Goal: Task Accomplishment & Management: Use online tool/utility

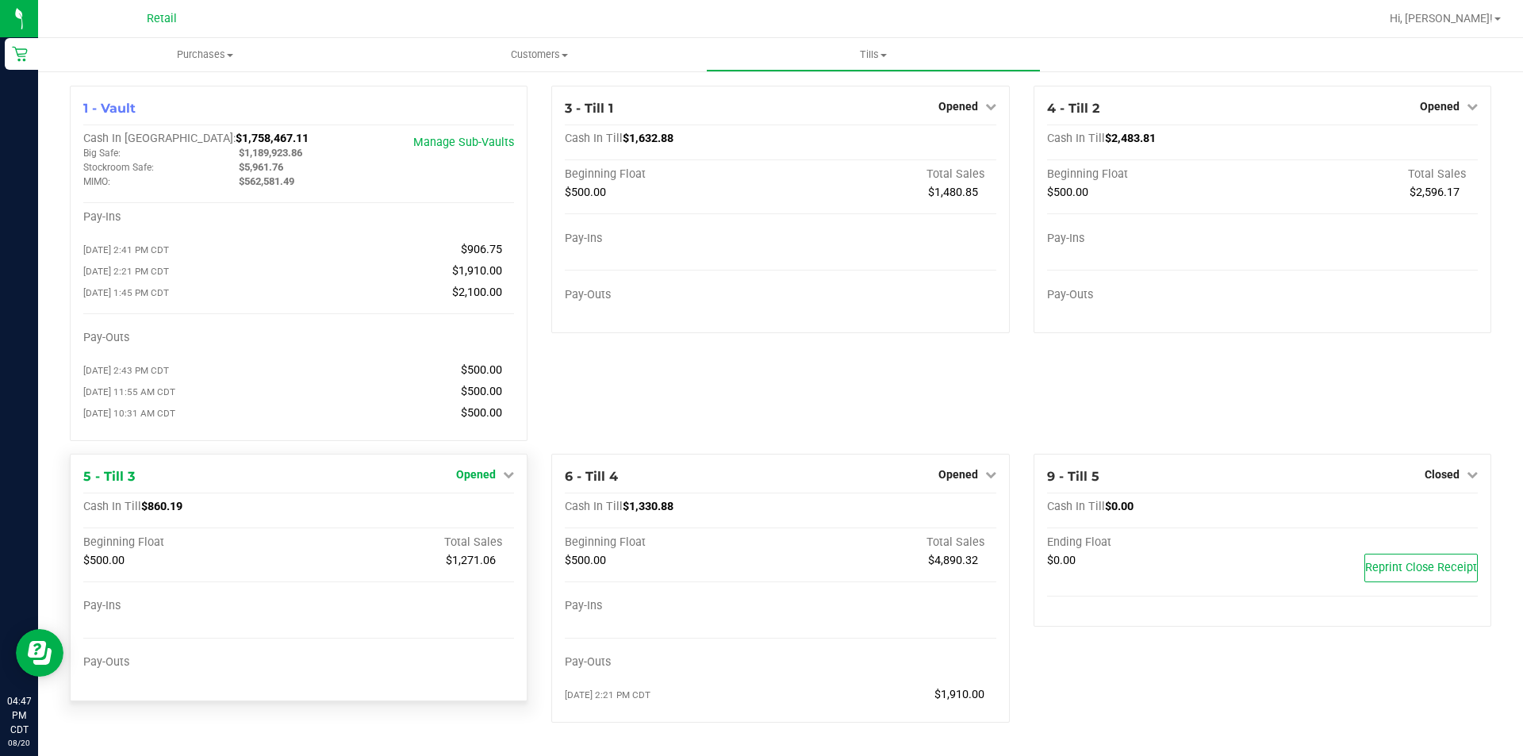
click at [474, 481] on span "Opened" at bounding box center [476, 474] width 40 height 13
click at [480, 509] on link "Close Till" at bounding box center [478, 507] width 43 height 13
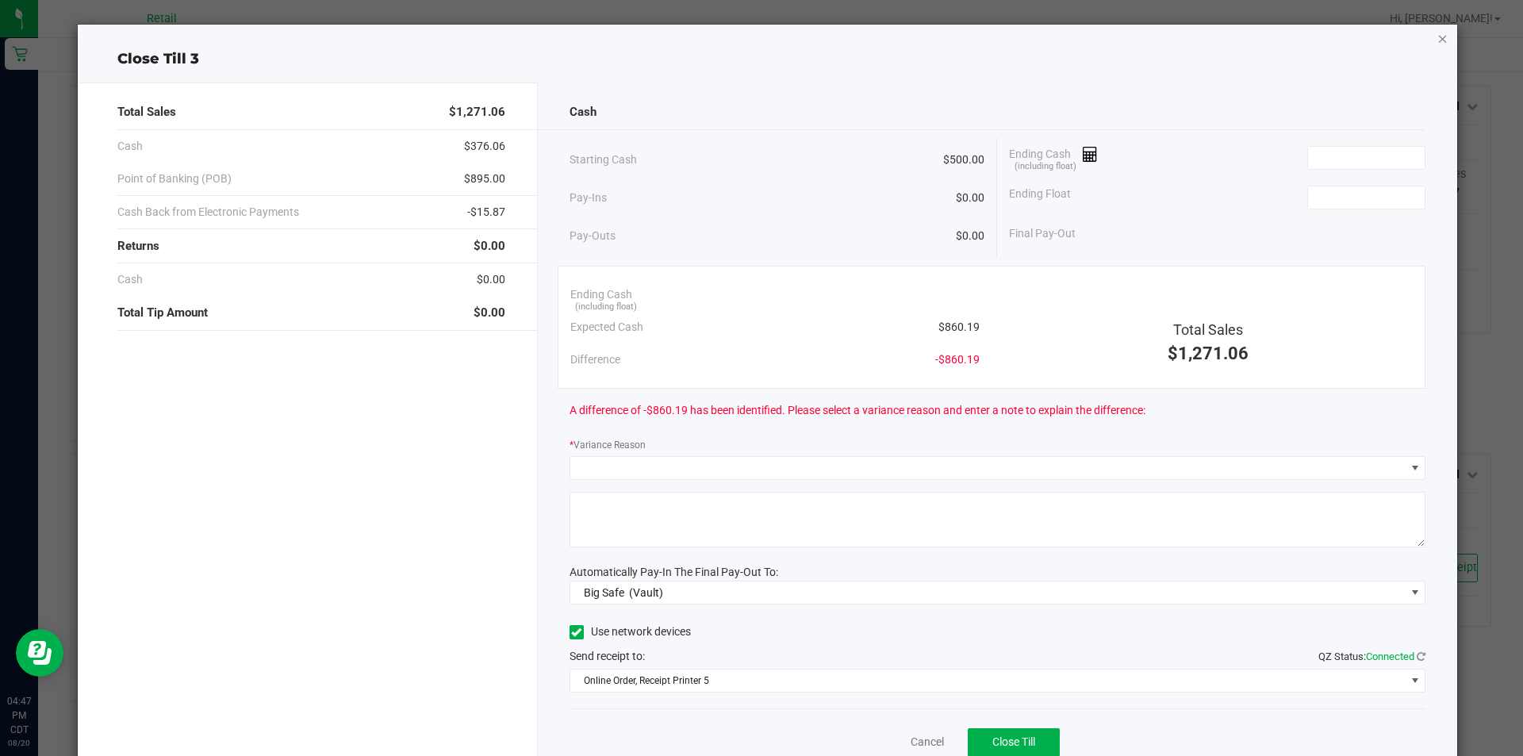
click at [1438, 47] on icon "button" at bounding box center [1443, 38] width 11 height 19
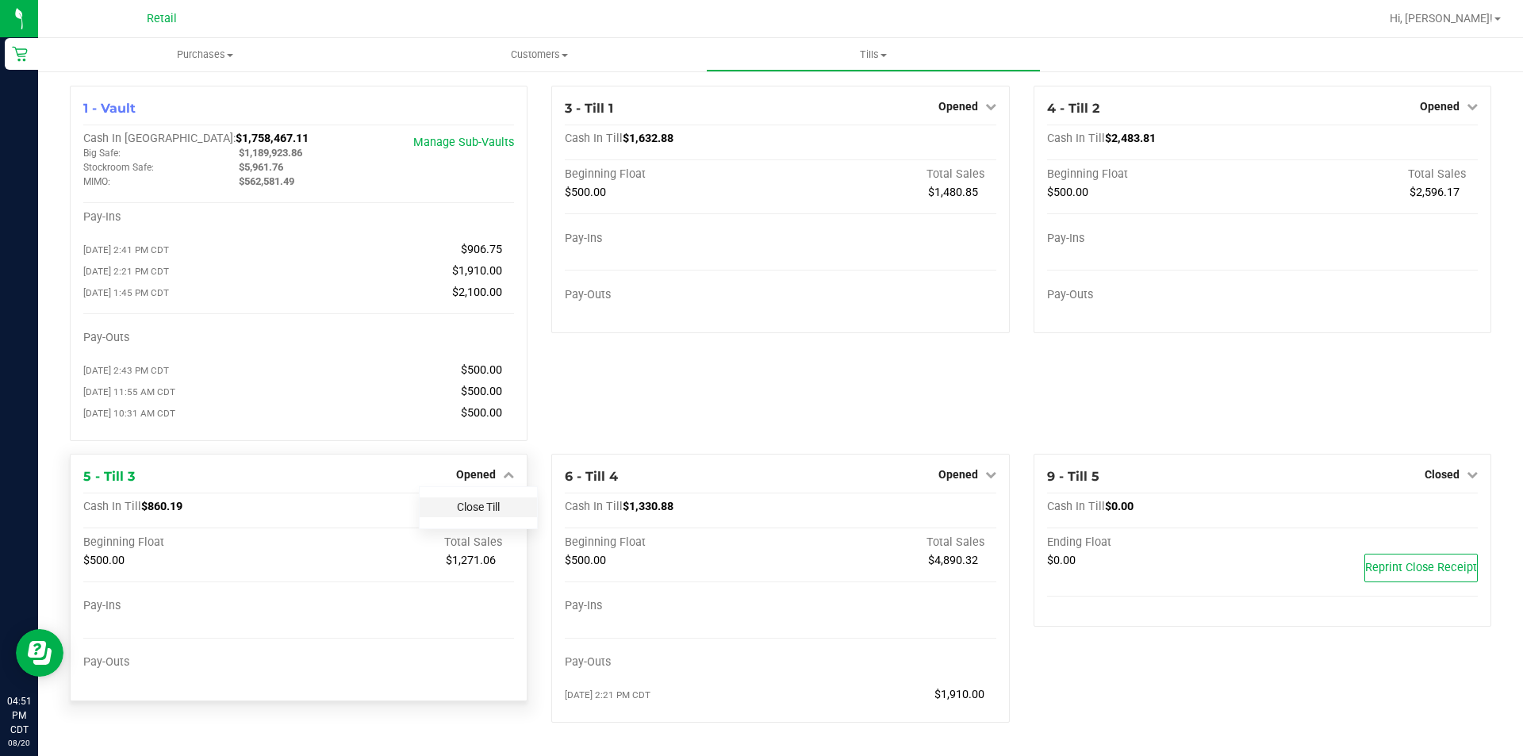
click at [485, 513] on link "Close Till" at bounding box center [478, 507] width 43 height 13
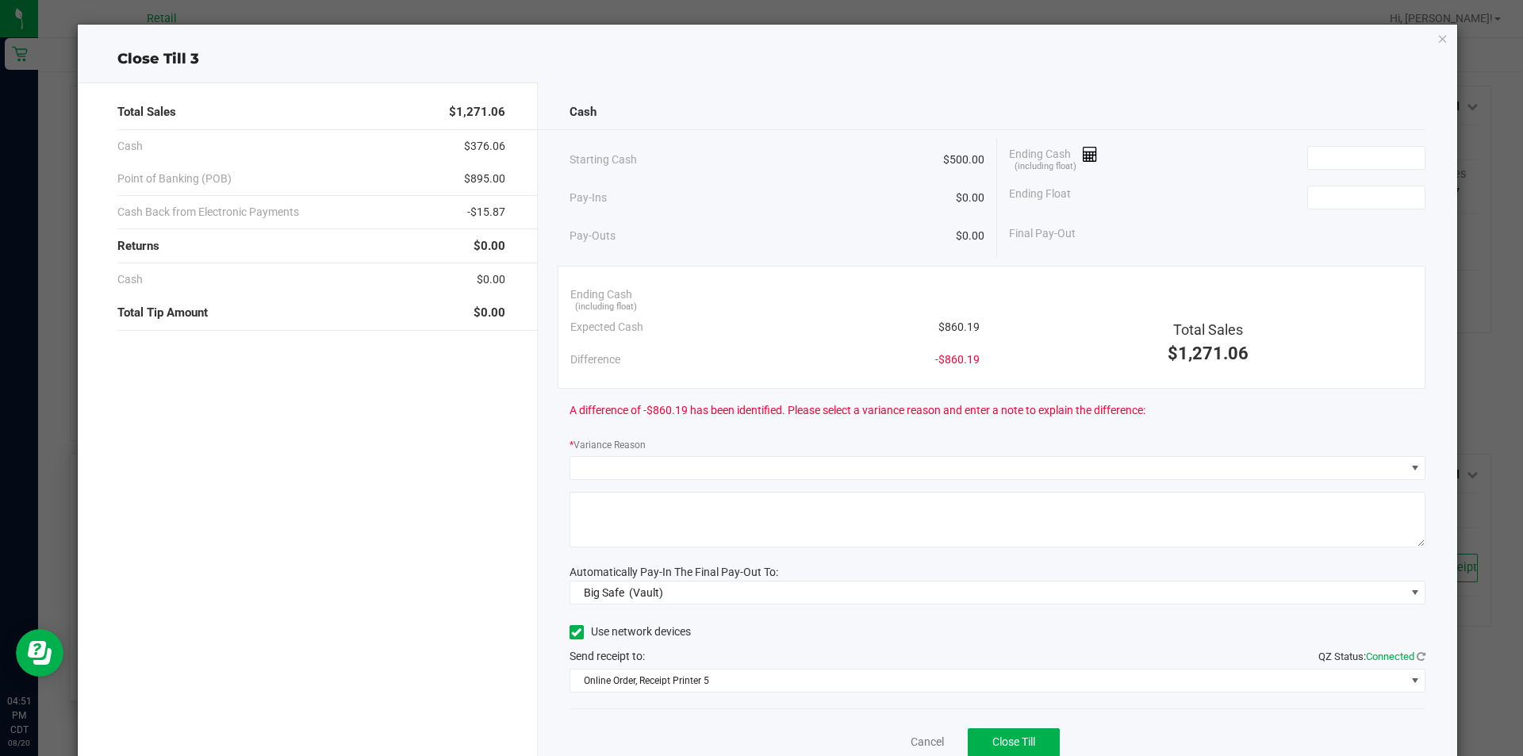
click at [1438, 46] on icon "button" at bounding box center [1443, 38] width 11 height 19
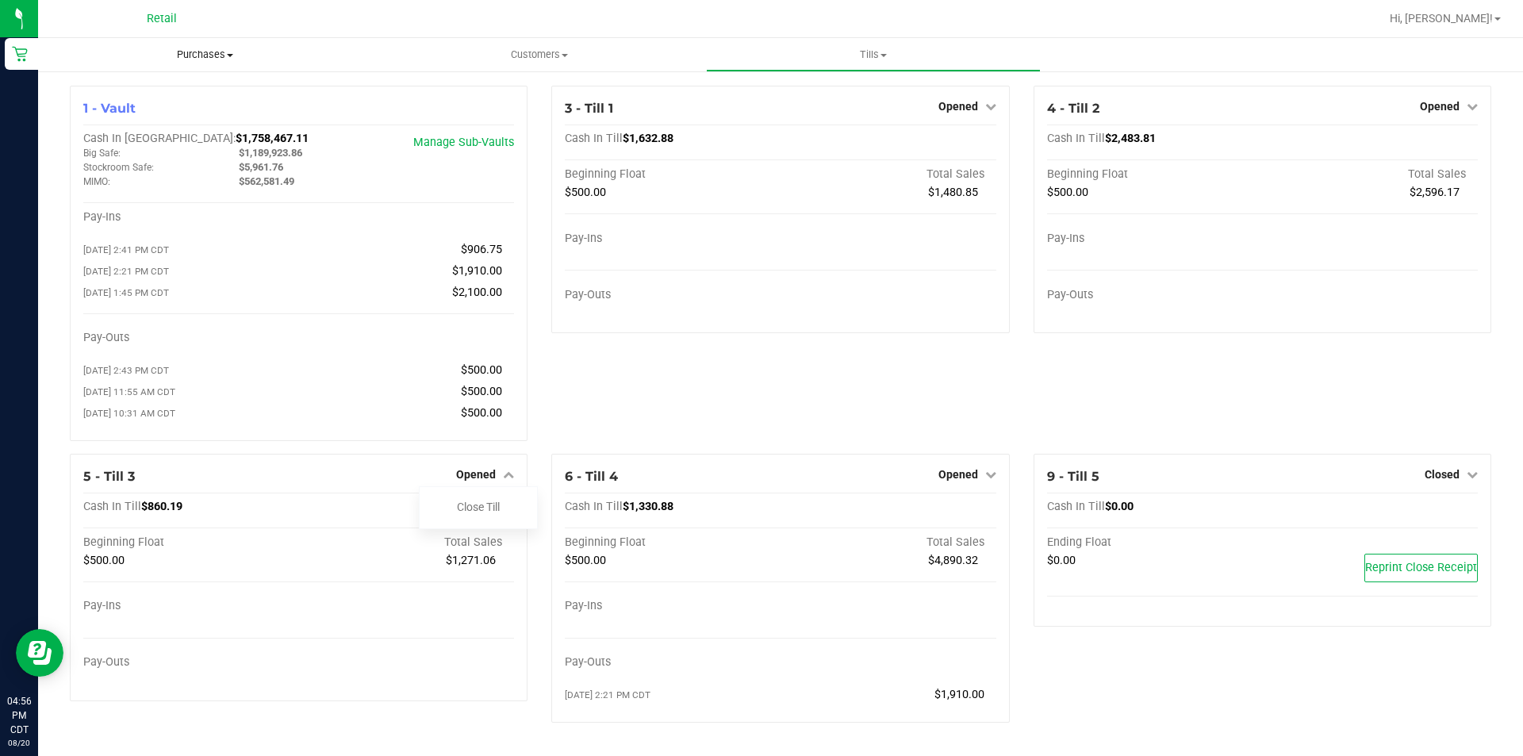
click at [220, 57] on span "Purchases" at bounding box center [205, 55] width 334 height 14
click at [116, 139] on span "All purchases" at bounding box center [94, 133] width 113 height 13
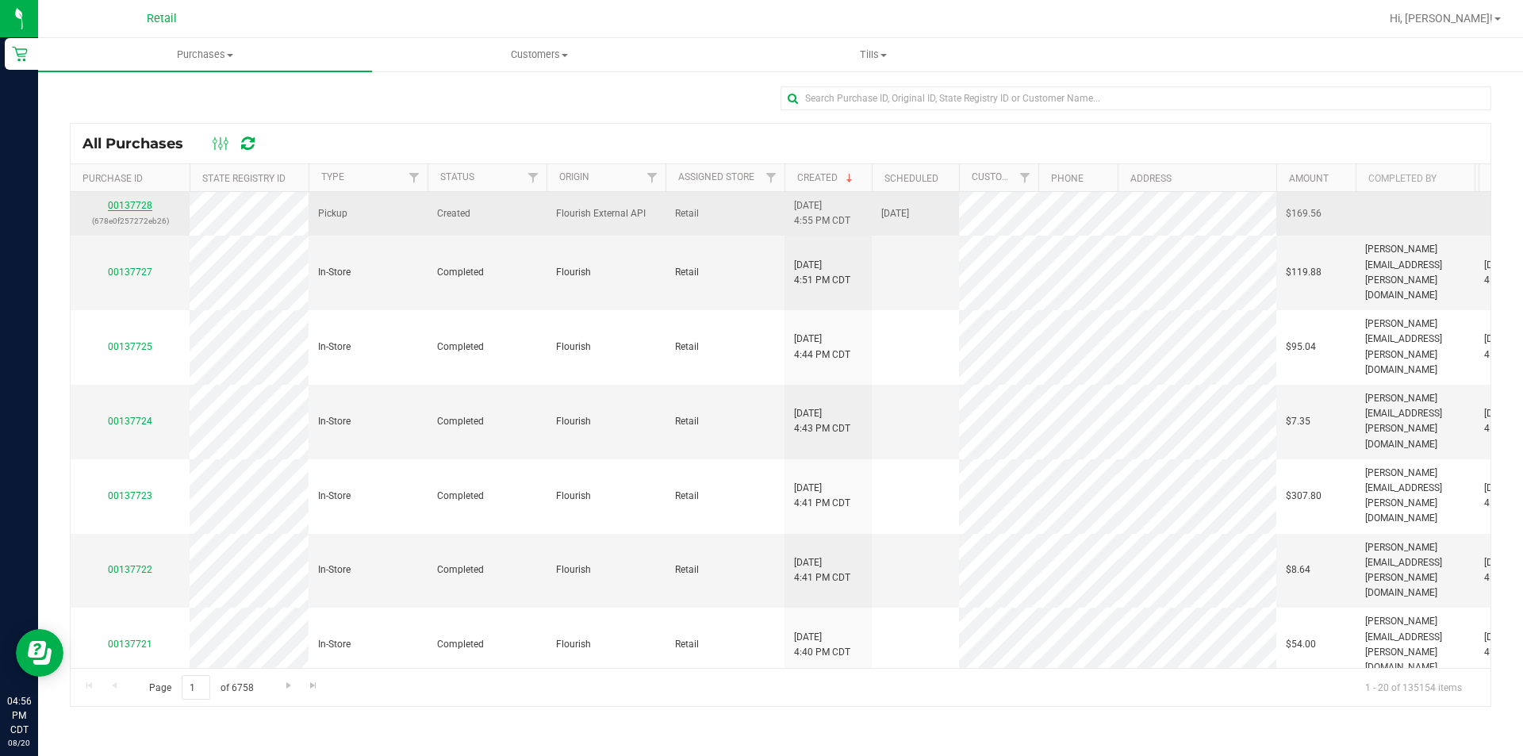
click at [131, 202] on link "00137728" at bounding box center [130, 205] width 44 height 11
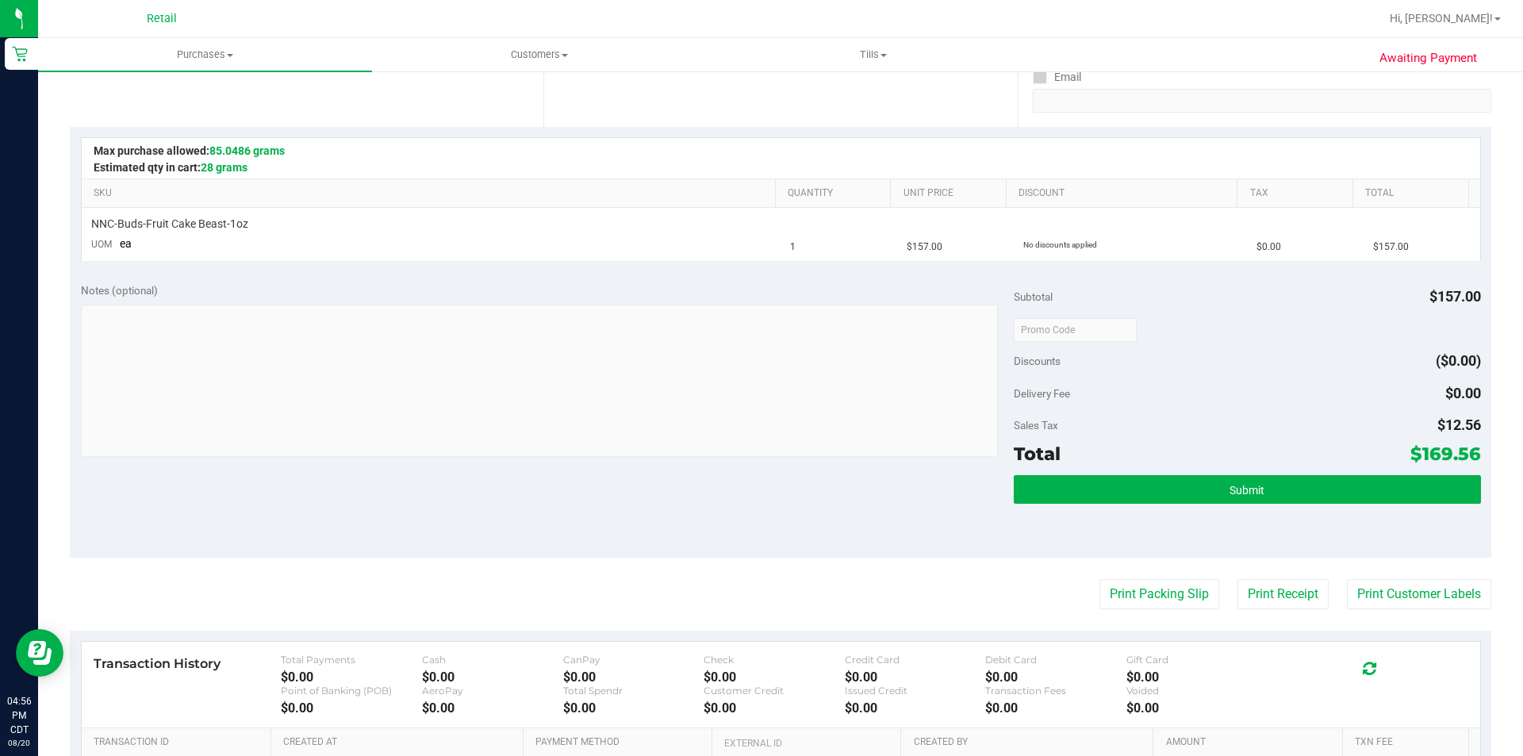
scroll to position [295, 0]
click at [1231, 494] on span "Submit" at bounding box center [1247, 489] width 35 height 13
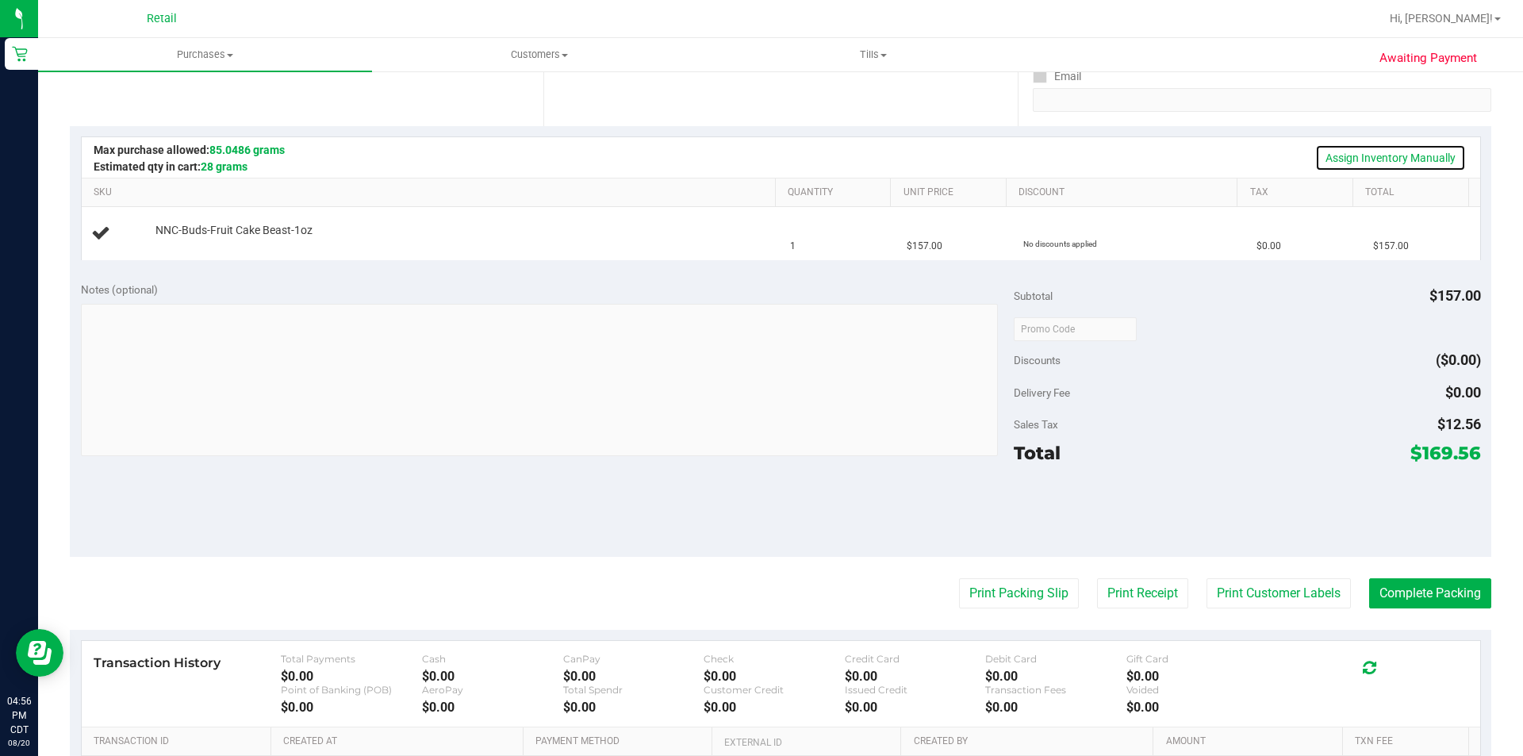
click at [1397, 158] on link "Assign Inventory Manually" at bounding box center [1390, 157] width 151 height 27
click at [186, 242] on link "Add Package" at bounding box center [184, 241] width 57 height 11
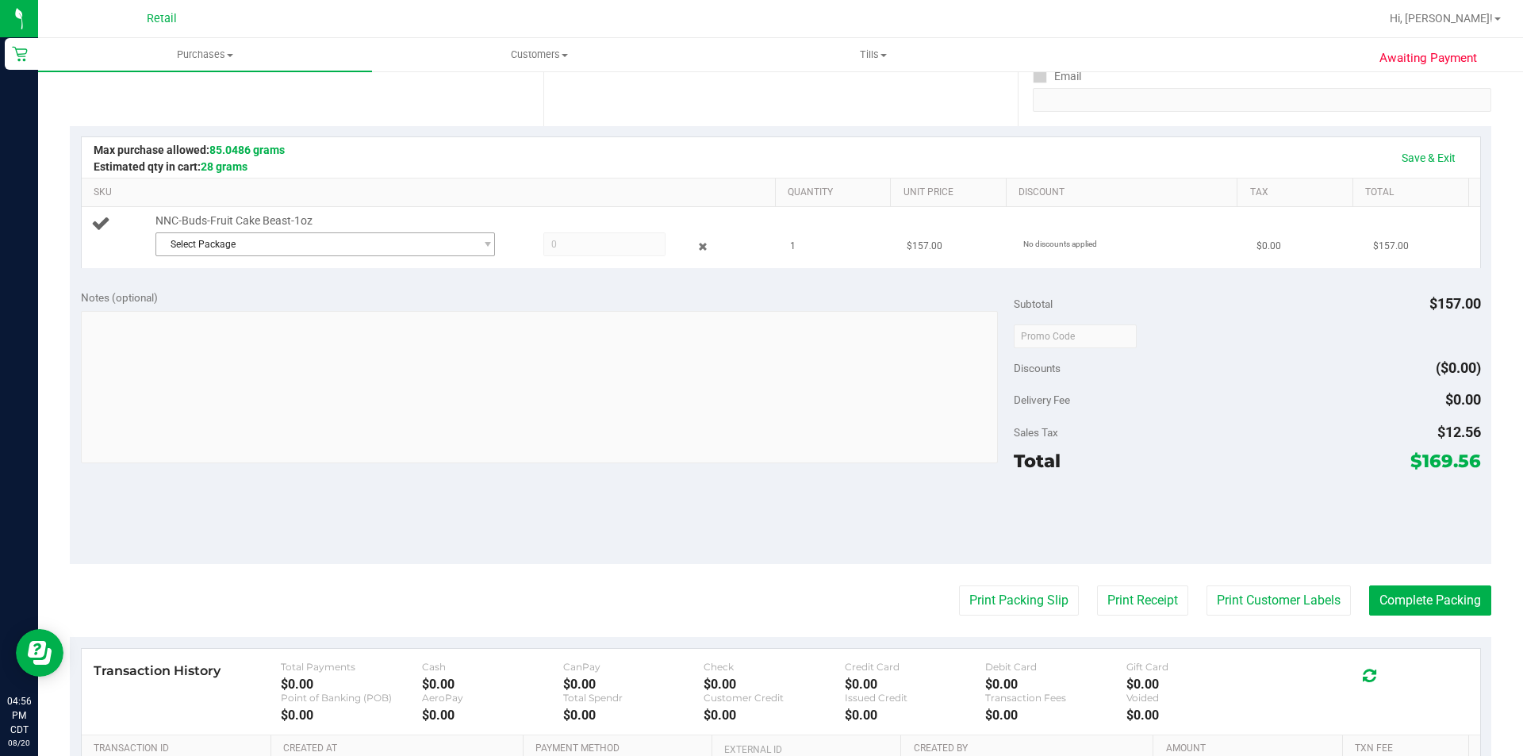
click at [363, 249] on span "Select Package" at bounding box center [315, 244] width 318 height 22
click at [340, 321] on li "SDNNCMF-20250820-020 ( 062525FCBZ602 )" at bounding box center [322, 310] width 332 height 22
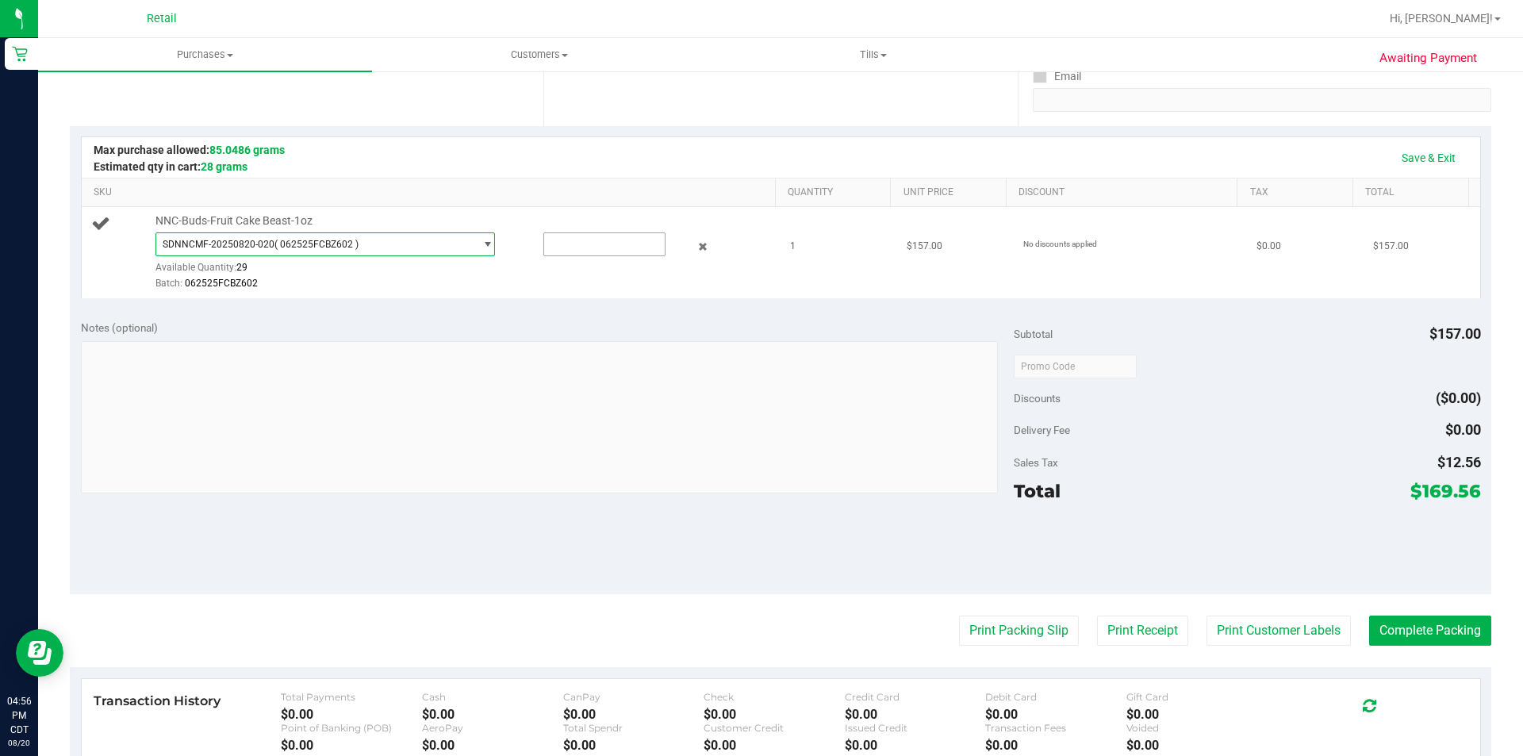
click at [615, 245] on input "text" at bounding box center [604, 244] width 121 height 22
type input "1"
type input "1.0000"
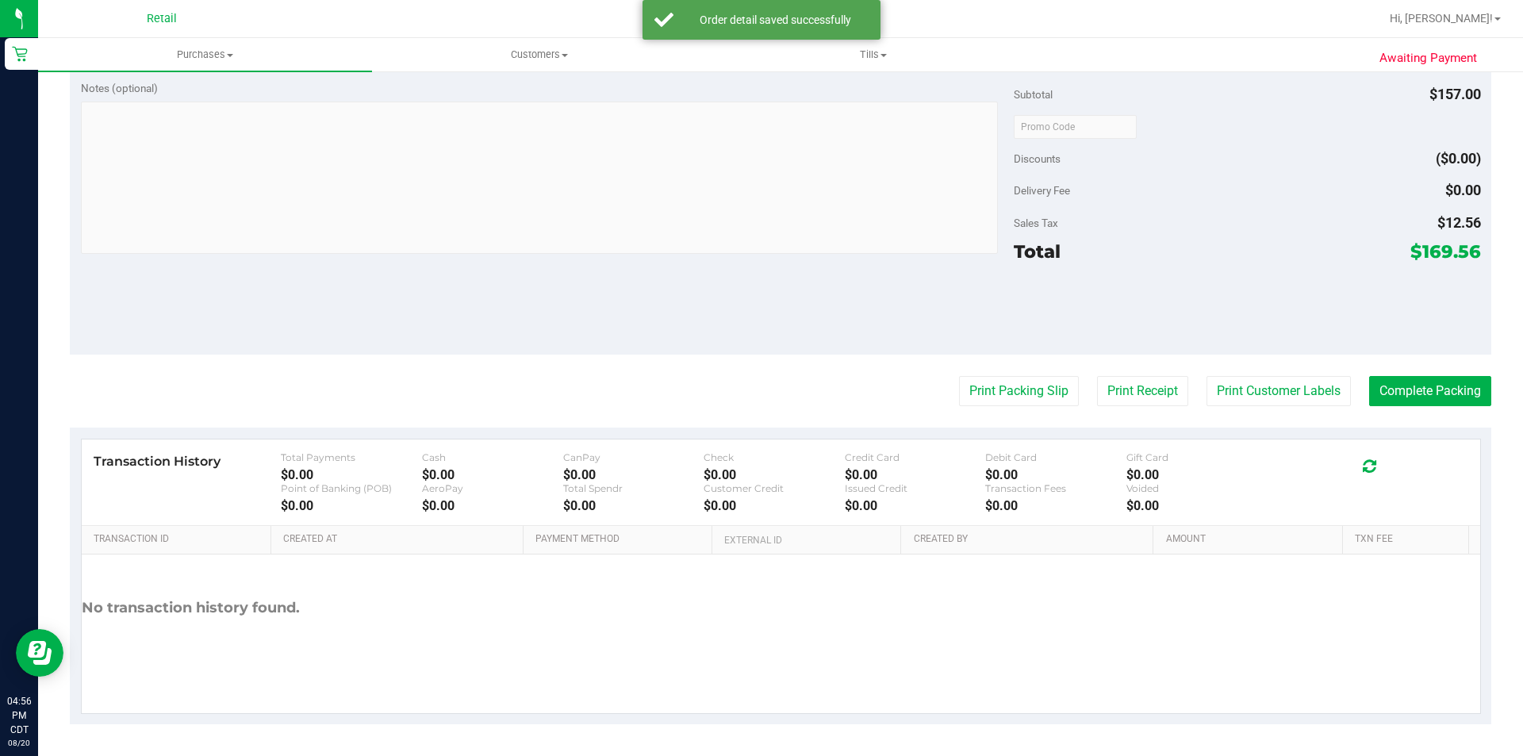
scroll to position [532, 0]
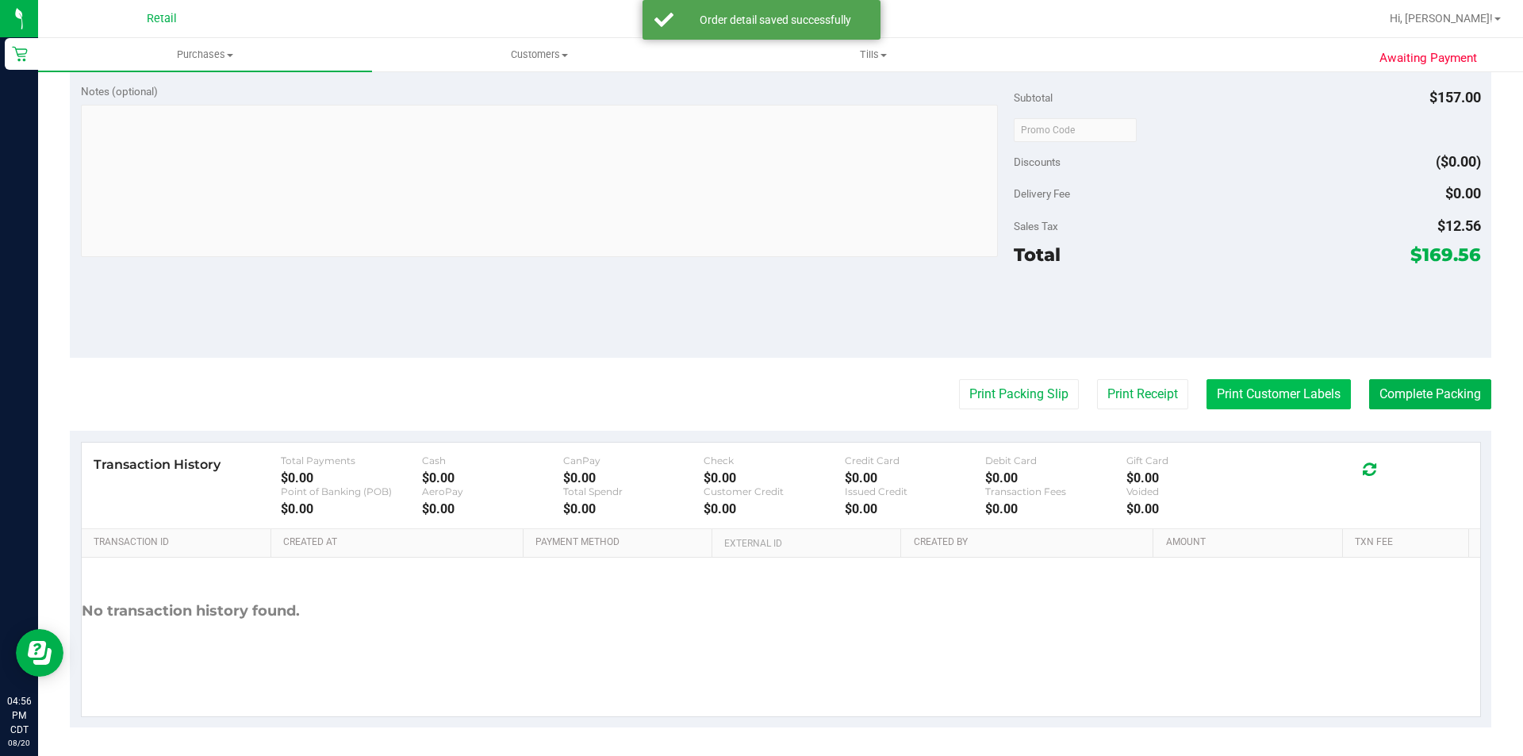
click at [1256, 398] on button "Print Customer Labels" at bounding box center [1279, 394] width 144 height 30
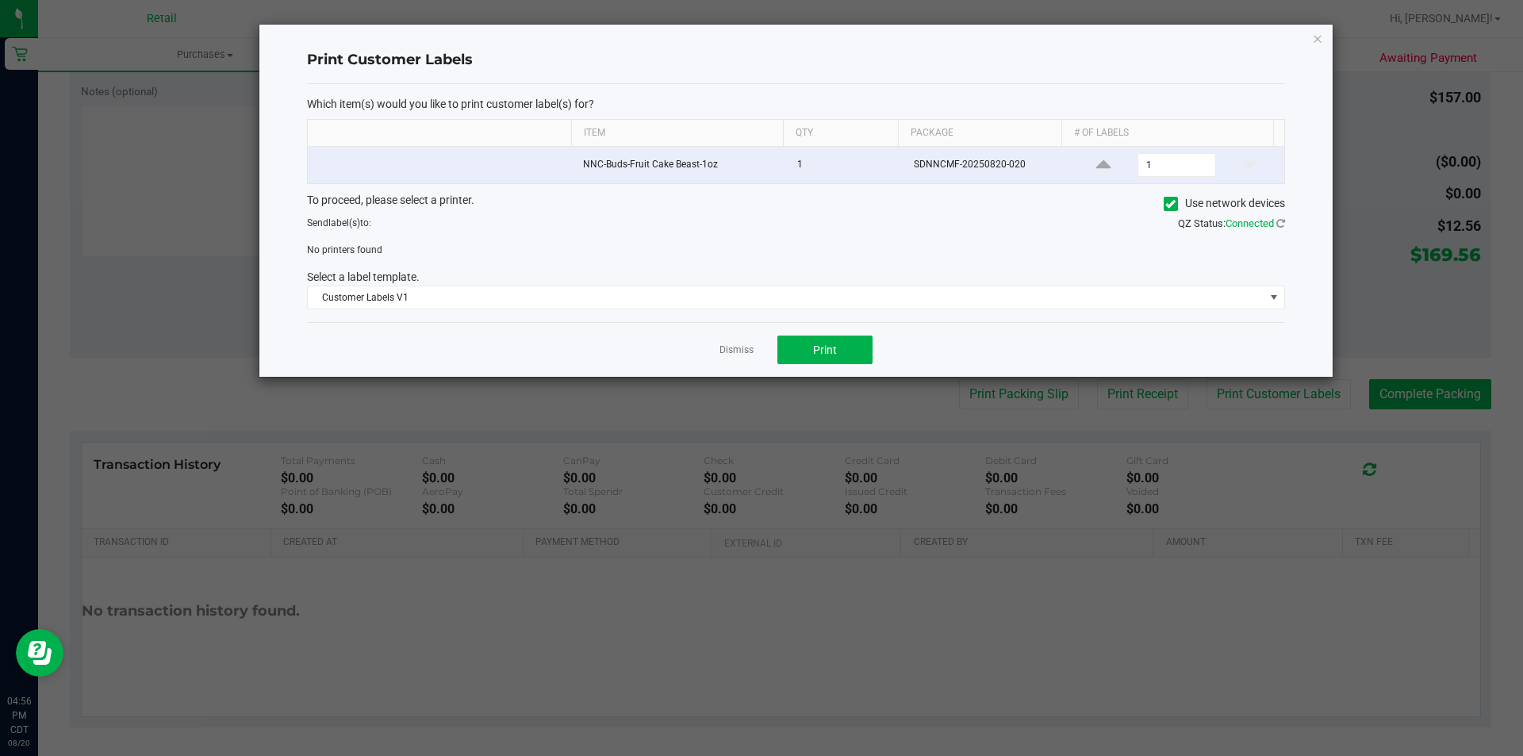
click at [1168, 204] on icon at bounding box center [1171, 204] width 10 height 0
click at [0, 0] on input "Use network devices" at bounding box center [0, 0] width 0 height 0
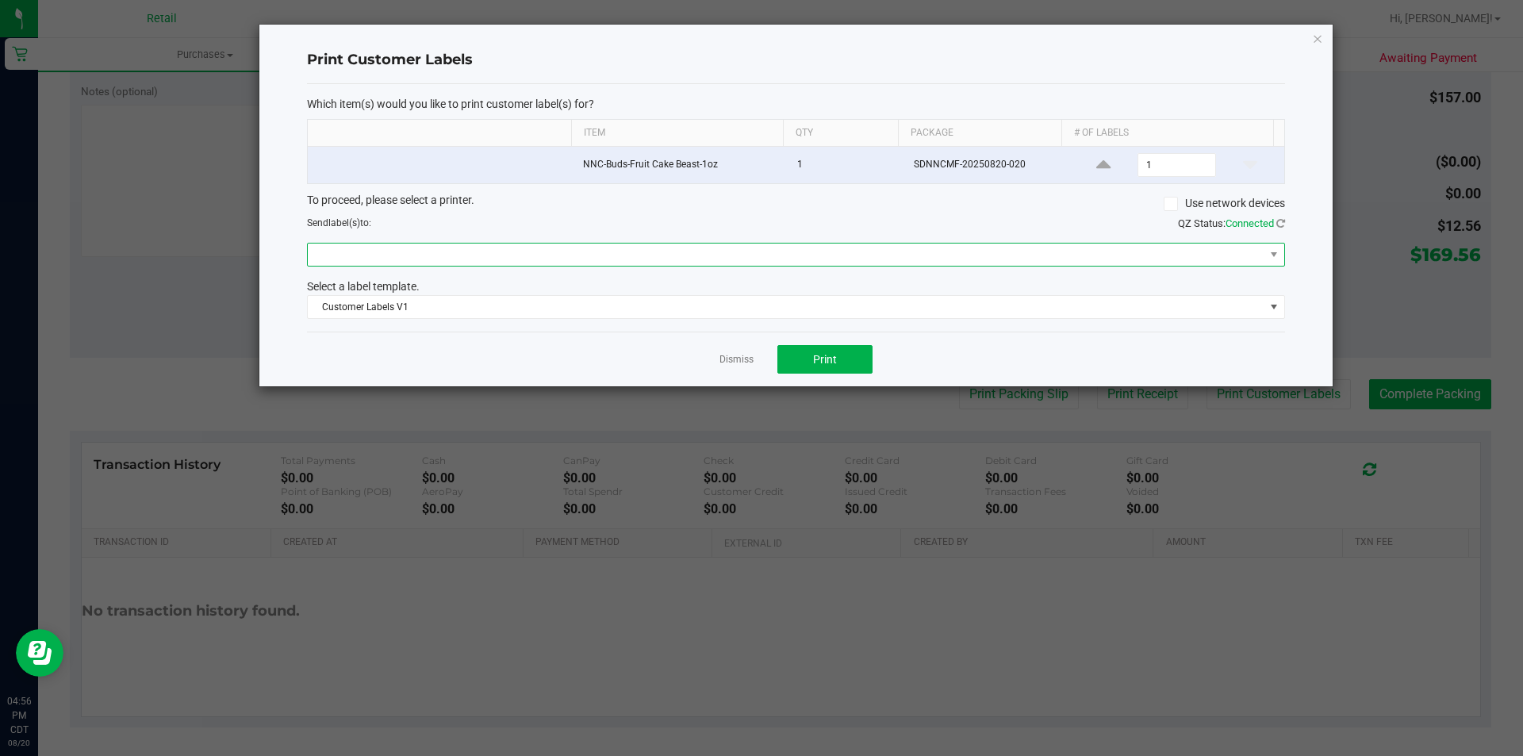
click at [821, 263] on span at bounding box center [786, 255] width 957 height 22
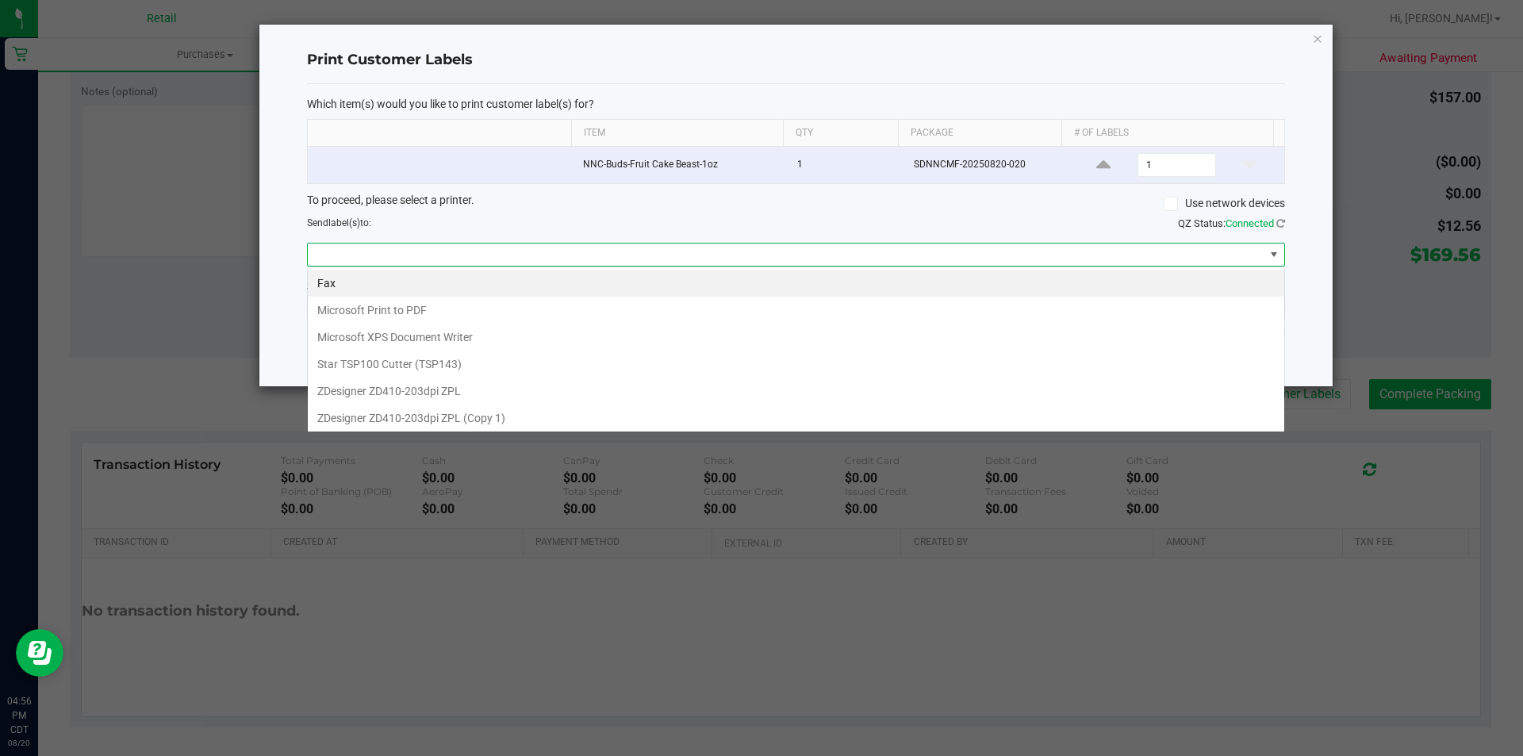
scroll to position [24, 977]
click at [520, 394] on ZPL "ZDesigner ZD410-203dpi ZPL" at bounding box center [796, 391] width 977 height 27
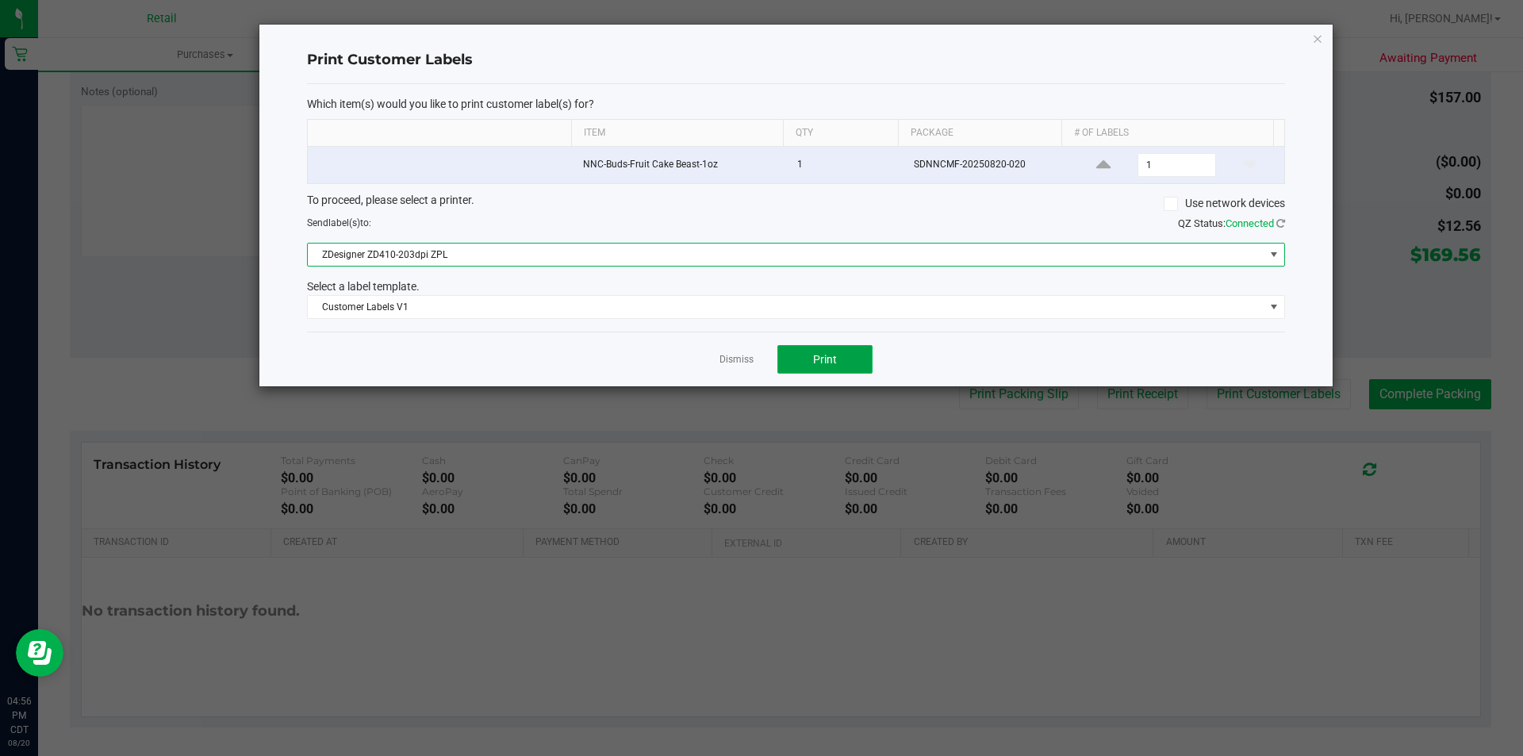
click at [847, 366] on button "Print" at bounding box center [825, 359] width 95 height 29
click at [461, 251] on span "ZDesigner ZD410-203dpi ZPL" at bounding box center [786, 255] width 957 height 22
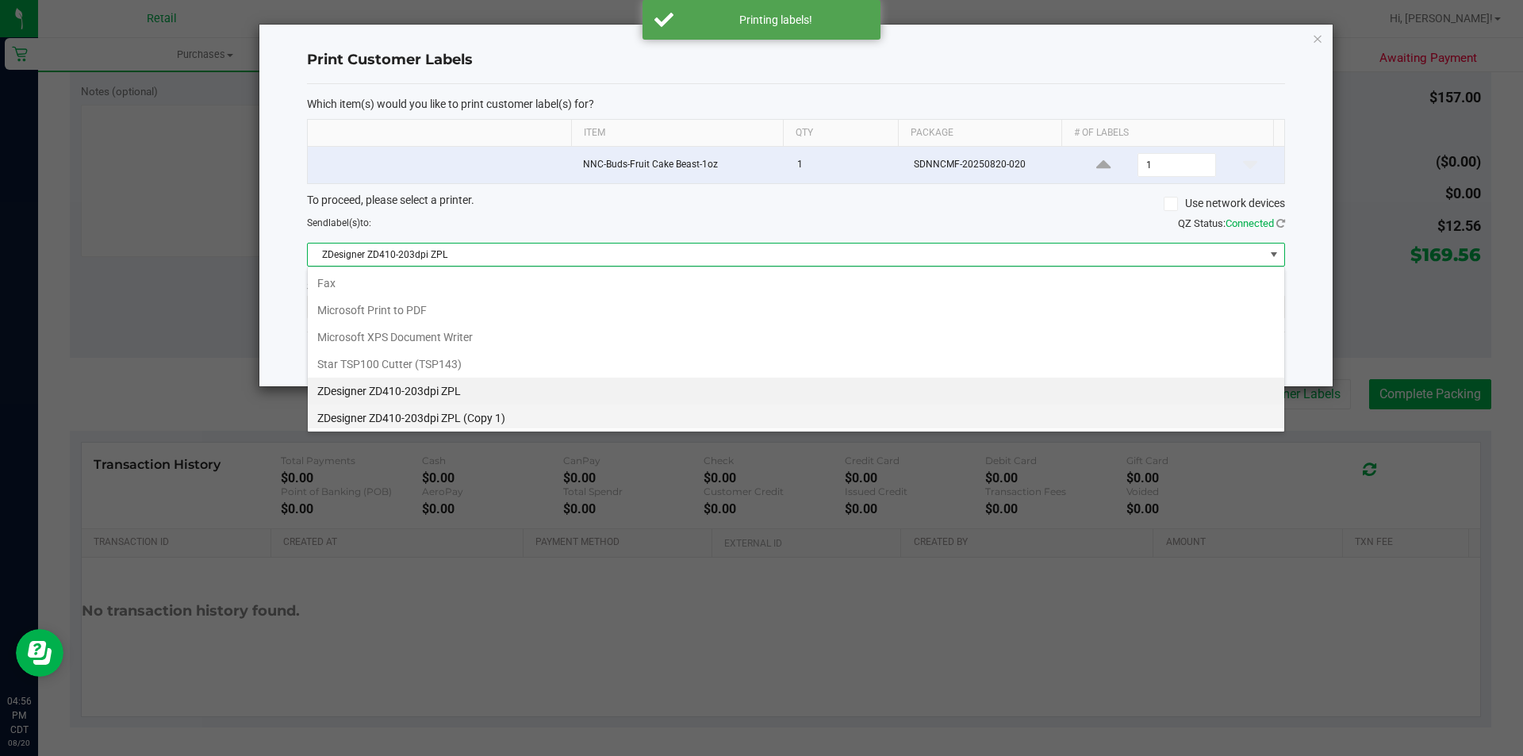
click at [453, 419] on 1\) "ZDesigner ZD410-203dpi ZPL (Copy 1)" at bounding box center [796, 418] width 977 height 27
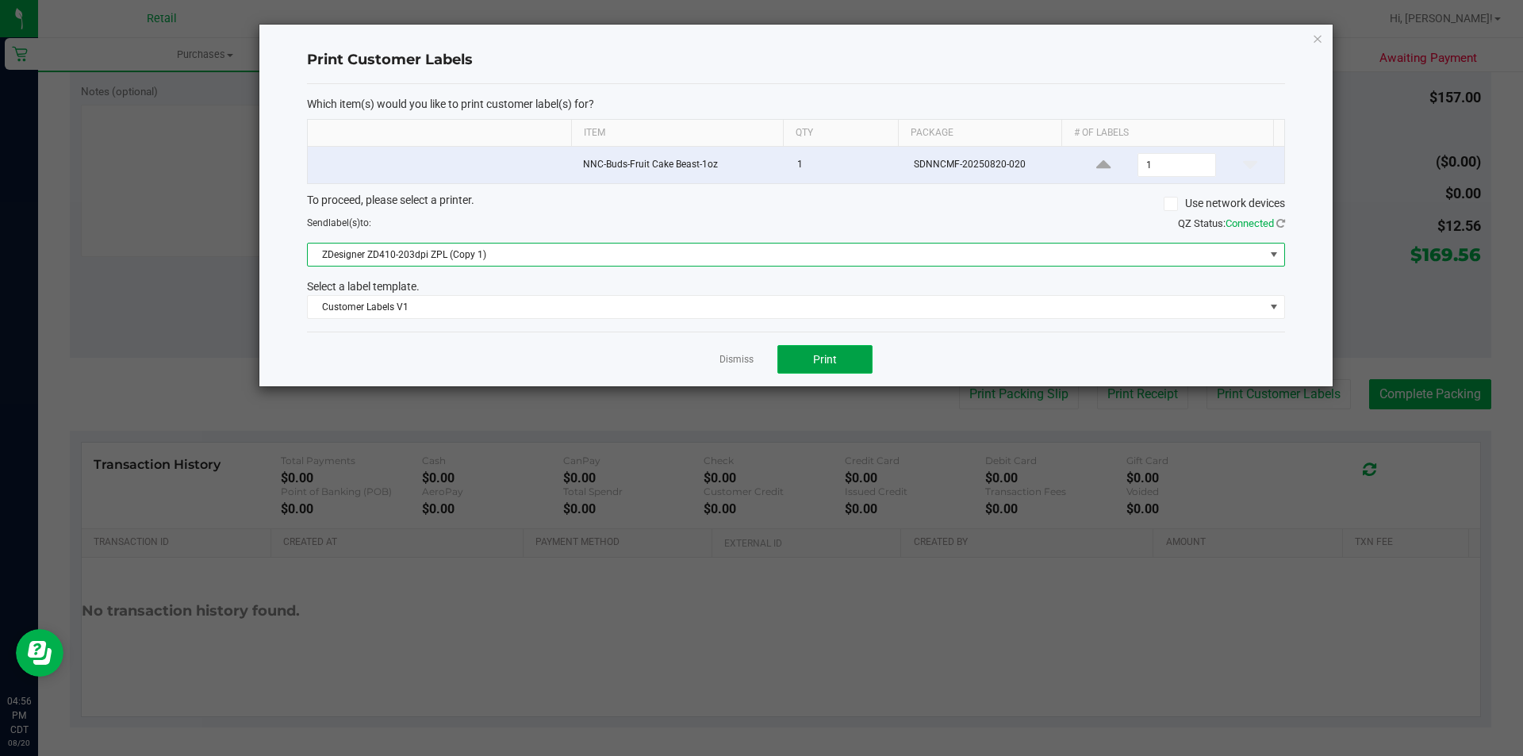
click at [839, 359] on button "Print" at bounding box center [825, 359] width 95 height 29
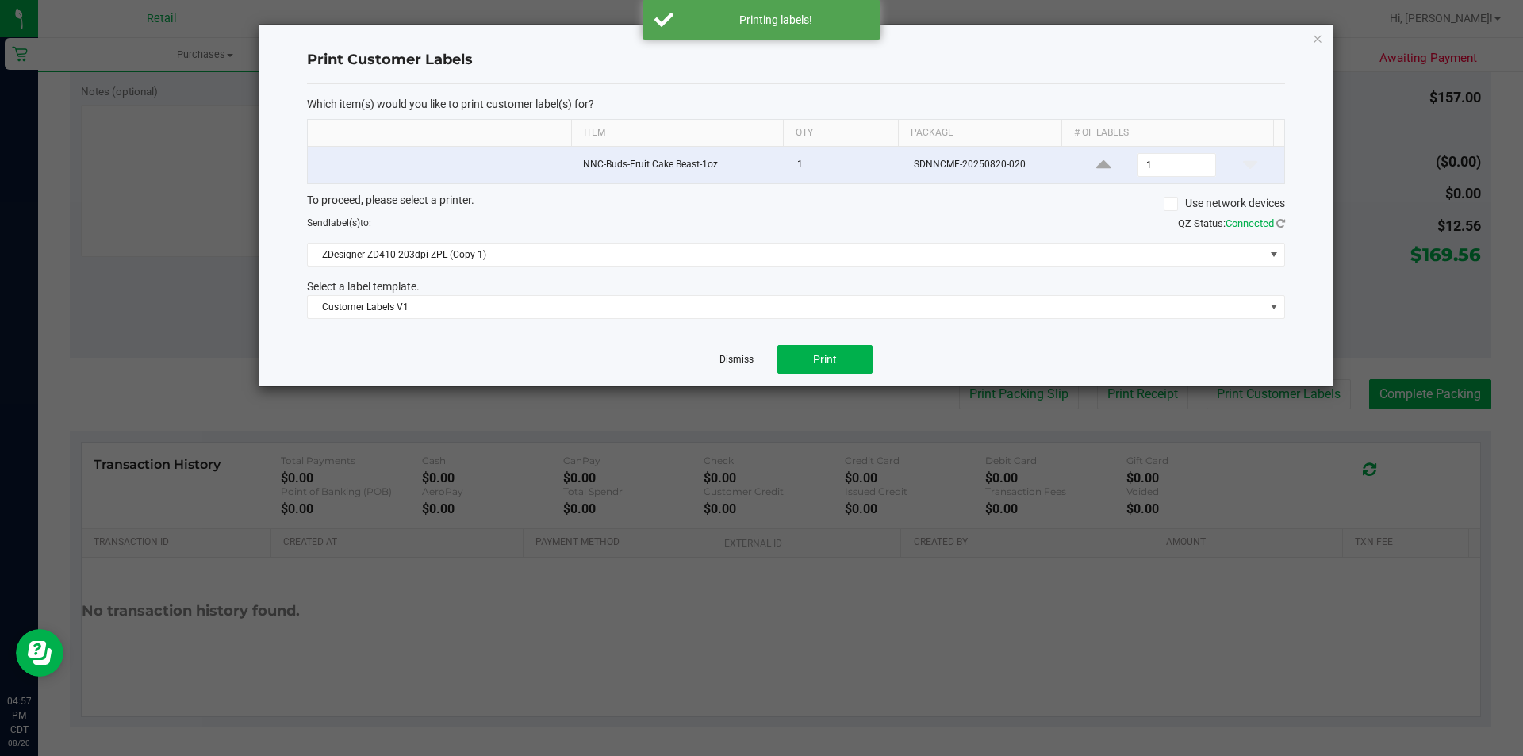
click at [729, 363] on link "Dismiss" at bounding box center [737, 359] width 34 height 13
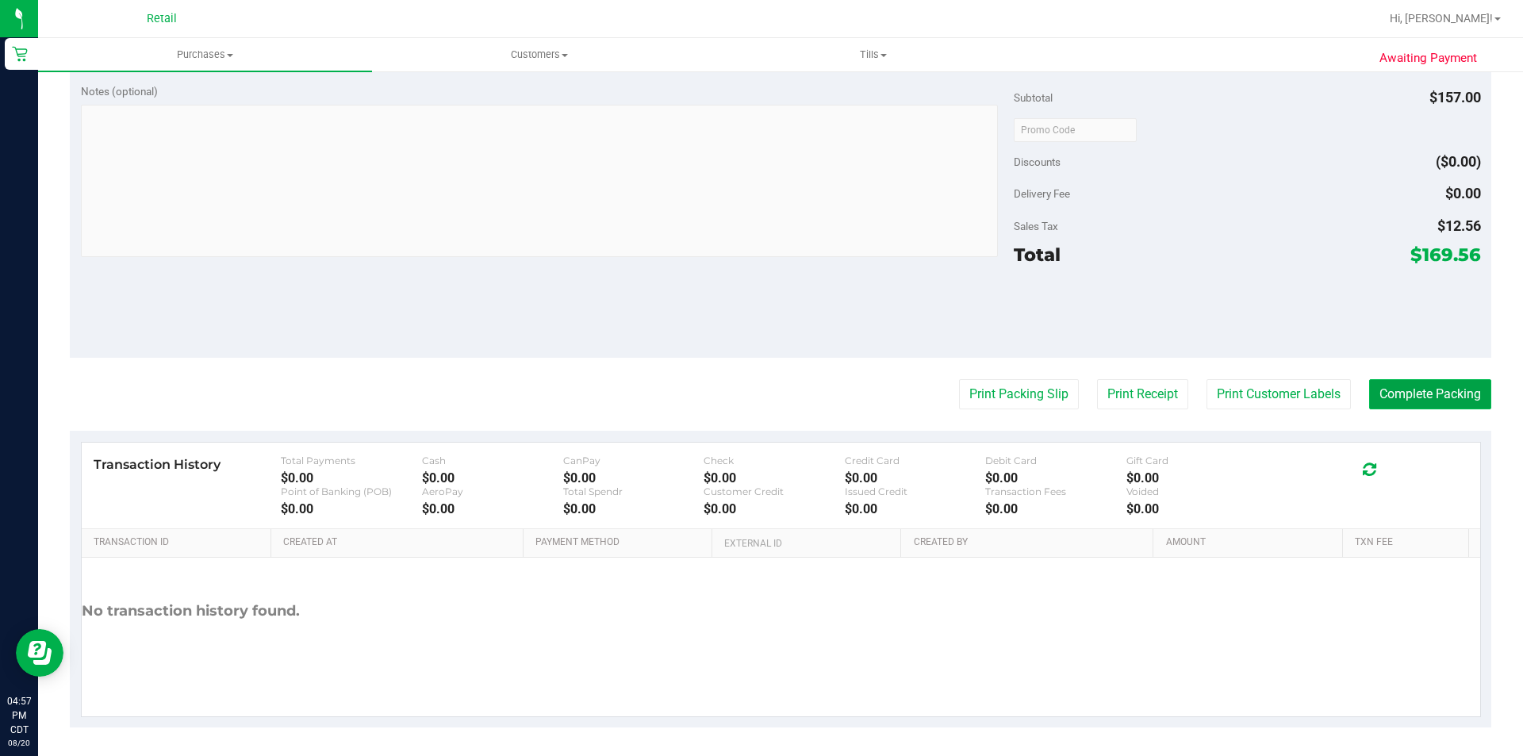
click at [1423, 394] on button "Complete Packing" at bounding box center [1430, 394] width 122 height 30
